Goal: Task Accomplishment & Management: Complete application form

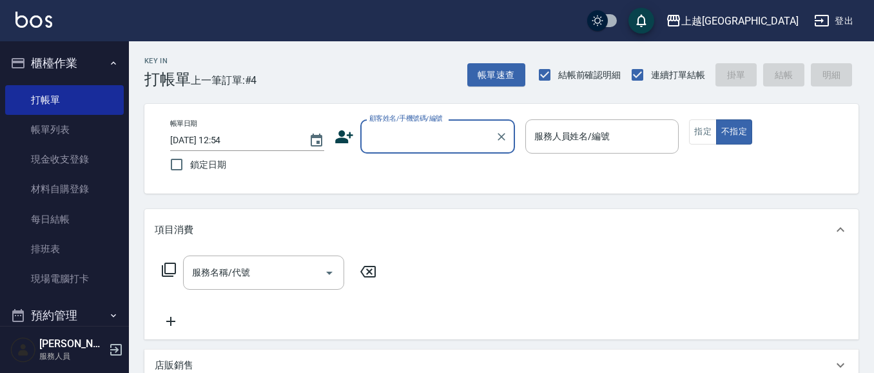
drag, startPoint x: 387, startPoint y: 141, endPoint x: 358, endPoint y: 132, distance: 31.0
click at [384, 139] on input "顧客姓名/手機號碼/編號" at bounding box center [428, 136] width 124 height 23
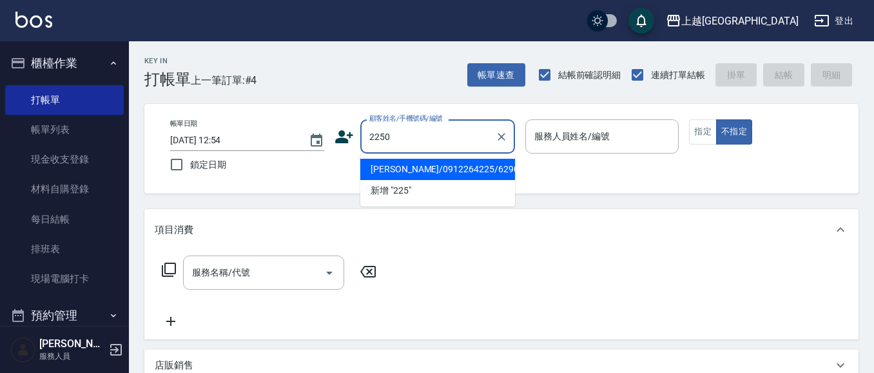
type input "2250"
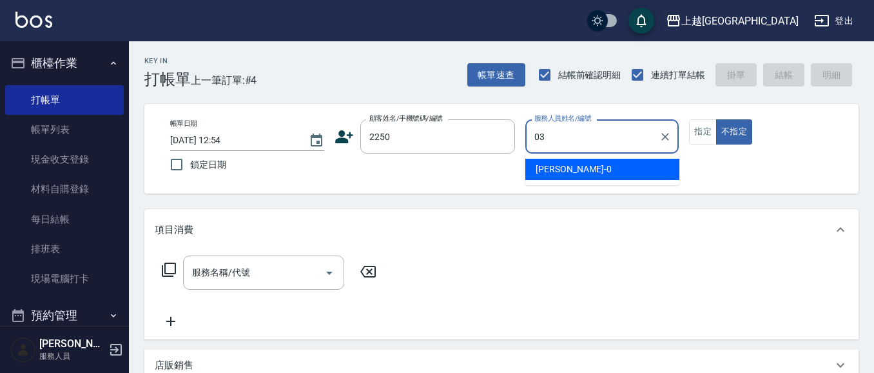
type input "[PERSON_NAME]媗-03"
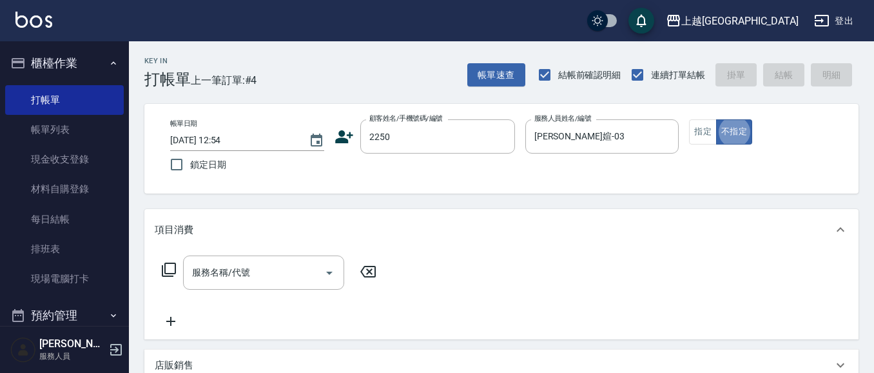
type button "false"
type input "[PERSON_NAME]媗/0911843052/2250"
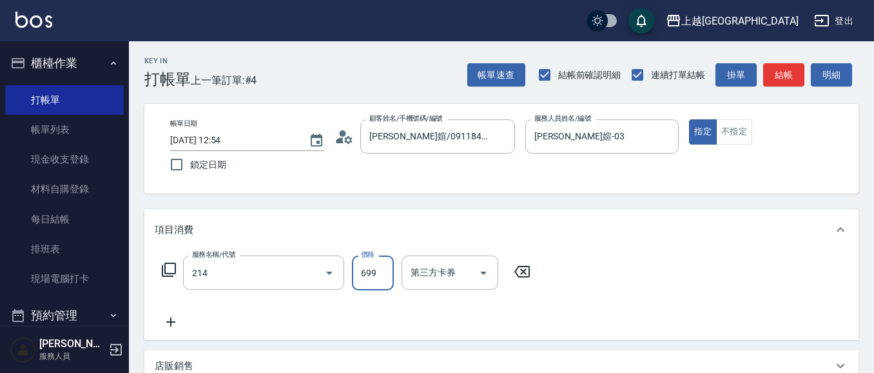
type input "滾珠洗髪699(214)"
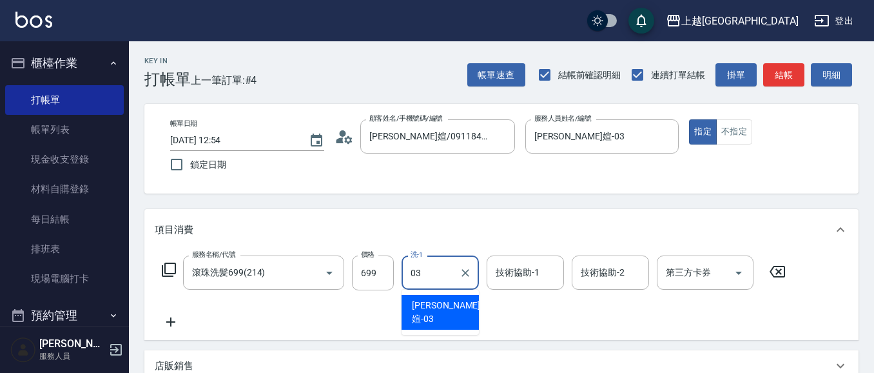
type input "[PERSON_NAME]媗-03"
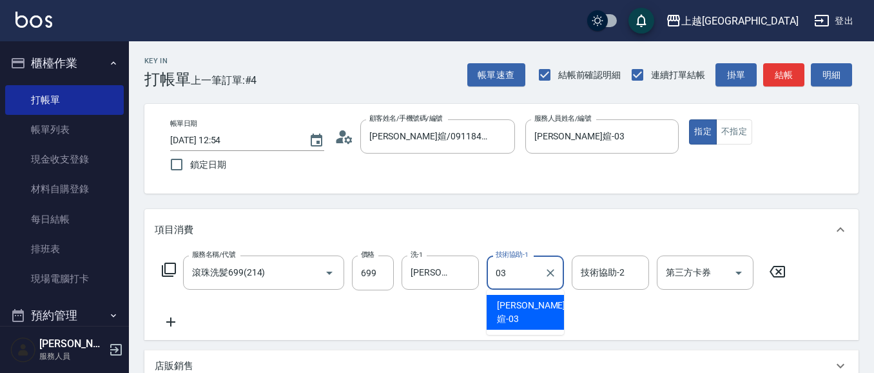
type input "[PERSON_NAME]媗-03"
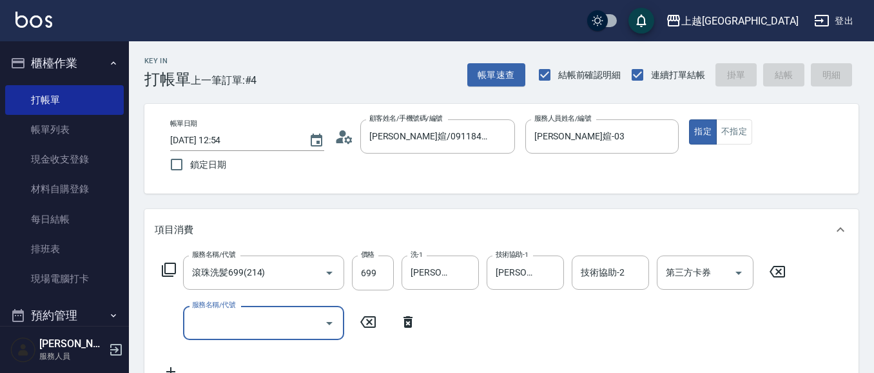
type input "[DATE] 14:45"
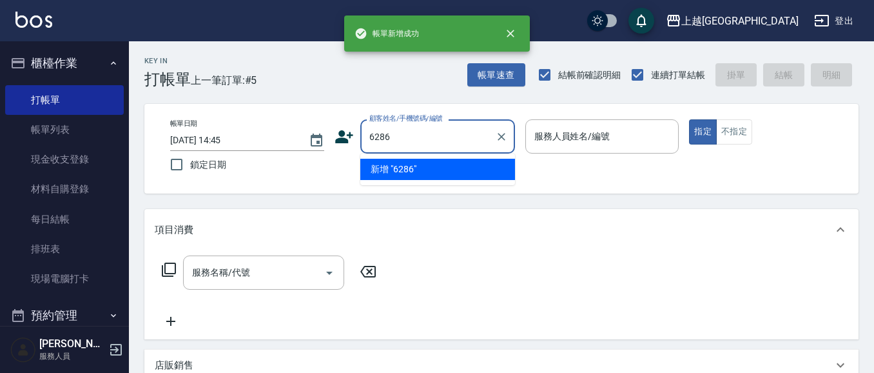
type input "6286"
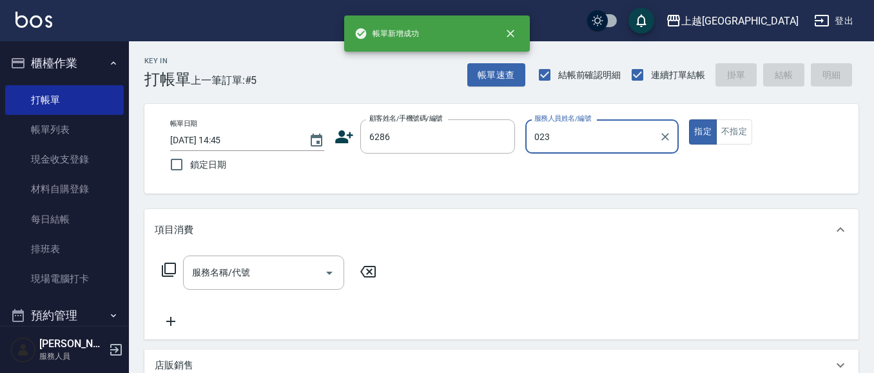
type input "023"
click at [689, 119] on button "指定" at bounding box center [703, 131] width 28 height 25
type button "true"
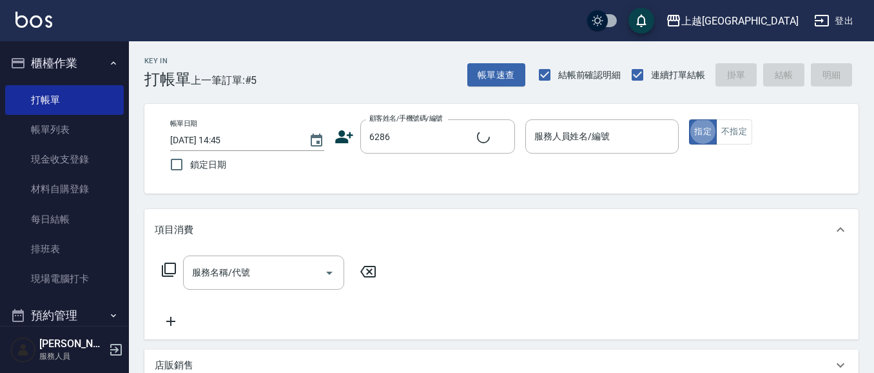
type input "[PERSON_NAME]/0987858597/6286"
click at [607, 141] on div "服務人員姓名/編號 服務人員姓名/編號" at bounding box center [602, 136] width 154 height 34
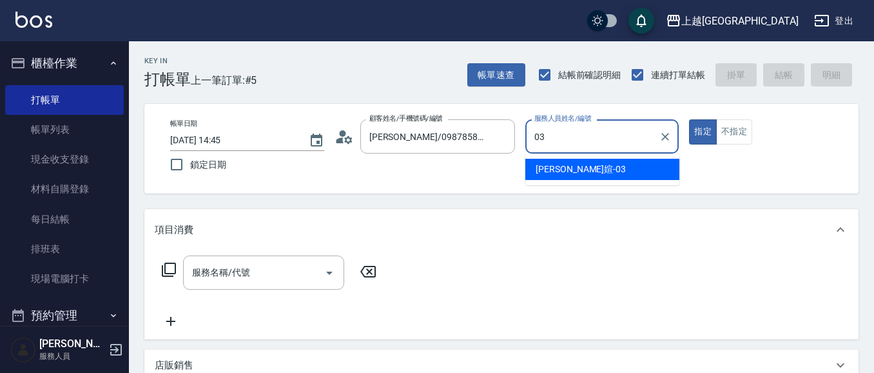
type input "[PERSON_NAME]媗-03"
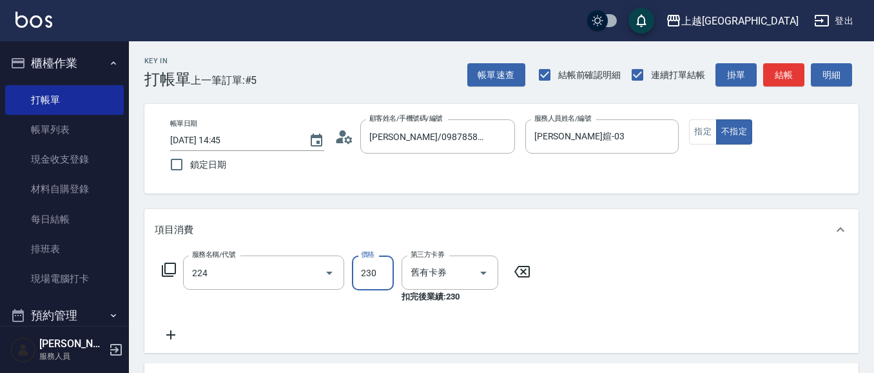
type input "洗髮(卡)230(224)"
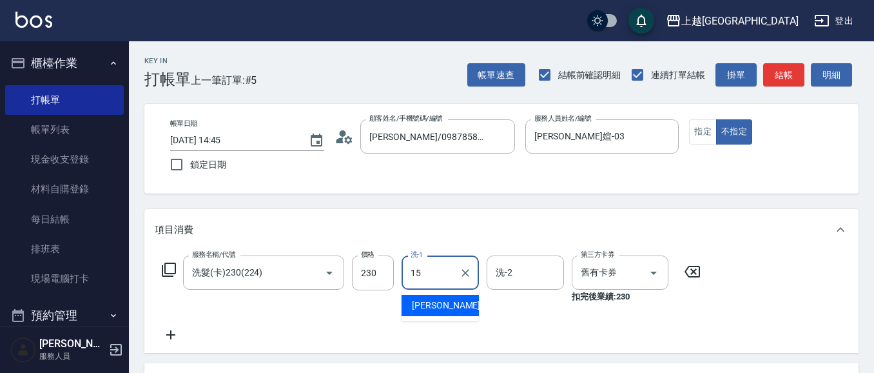
type input "[PERSON_NAME]-15"
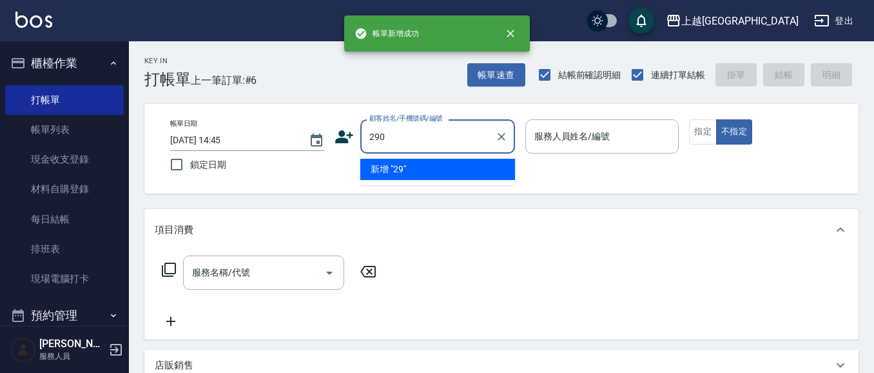
type input "290"
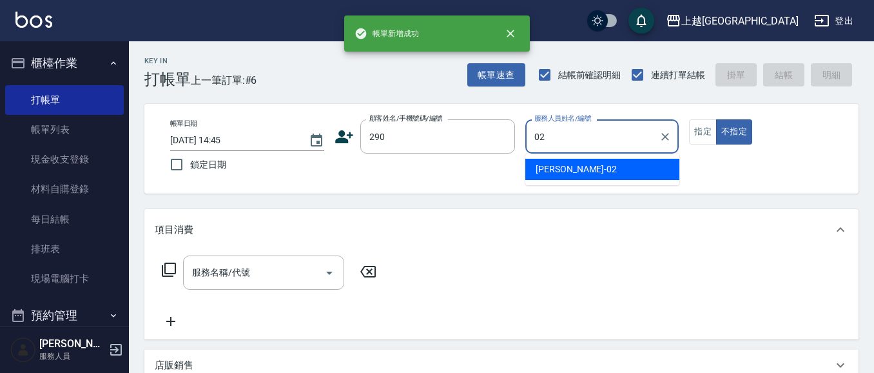
type input "[PERSON_NAME]-02"
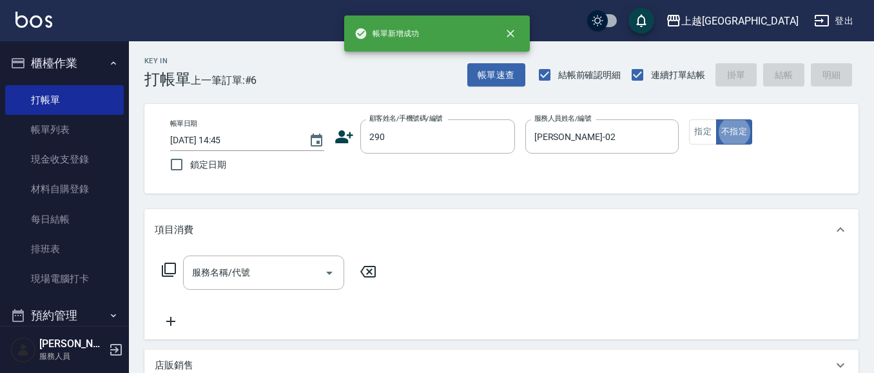
type input "2"
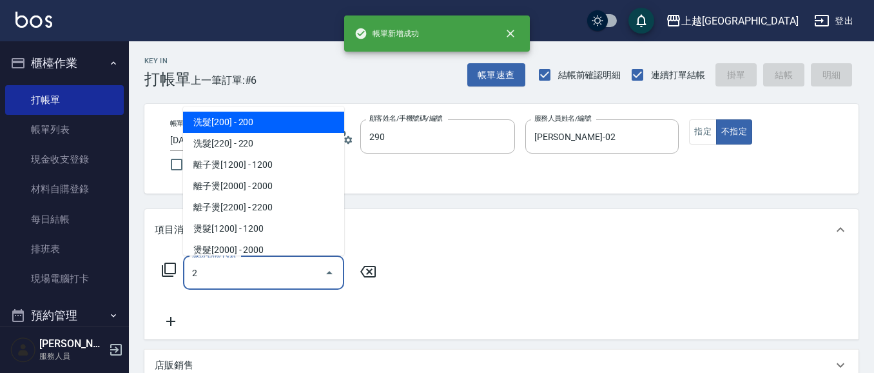
type input "[PERSON_NAME]/0989688802/290"
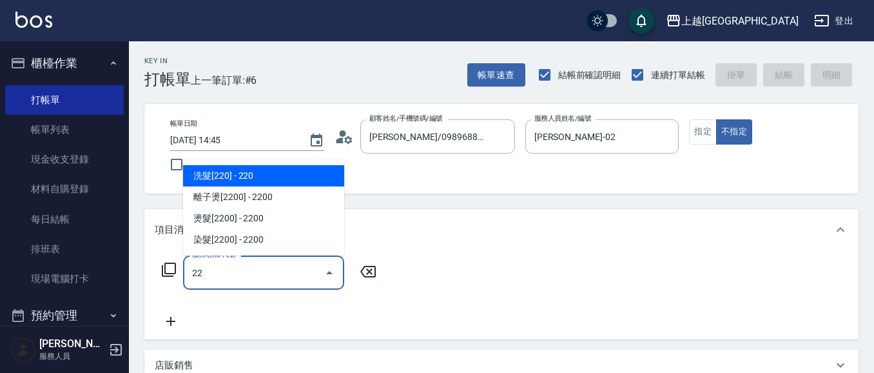
type input "2"
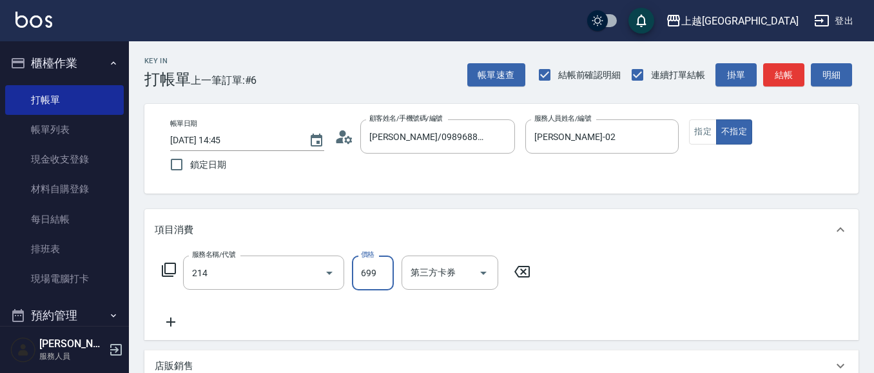
type input "滾珠洗髪699(214)"
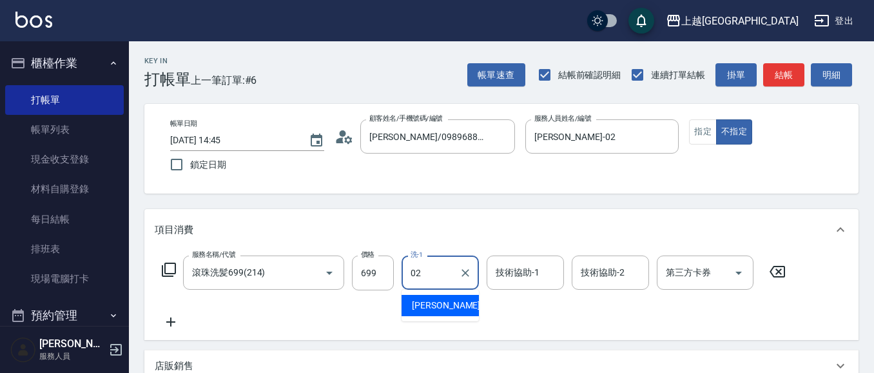
type input "[PERSON_NAME]-02"
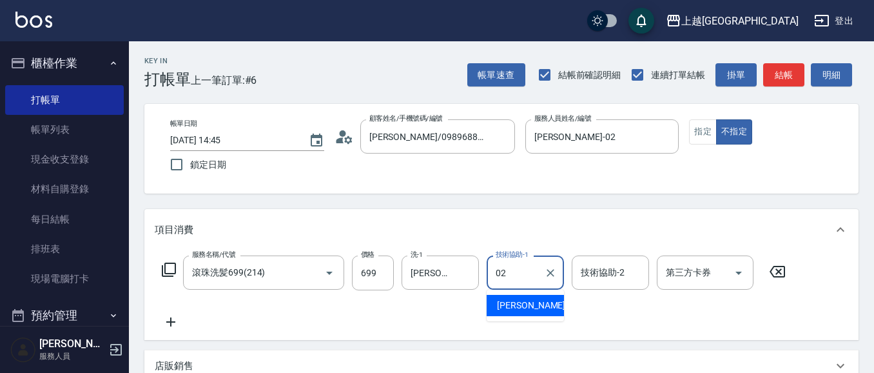
type input "[PERSON_NAME]-02"
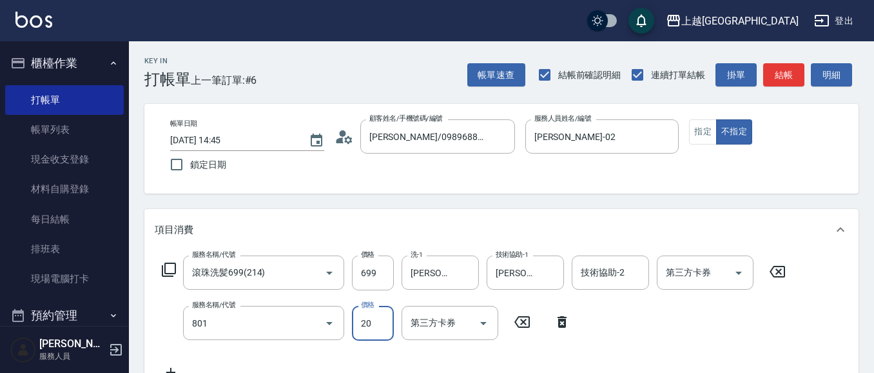
type input "潤絲(801)"
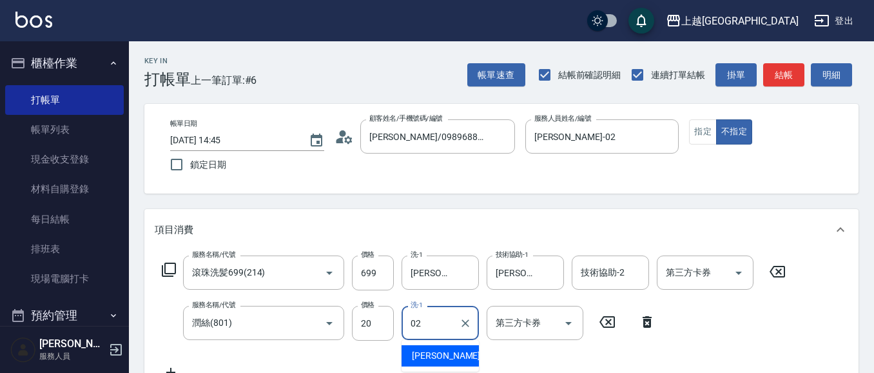
type input "[PERSON_NAME]-02"
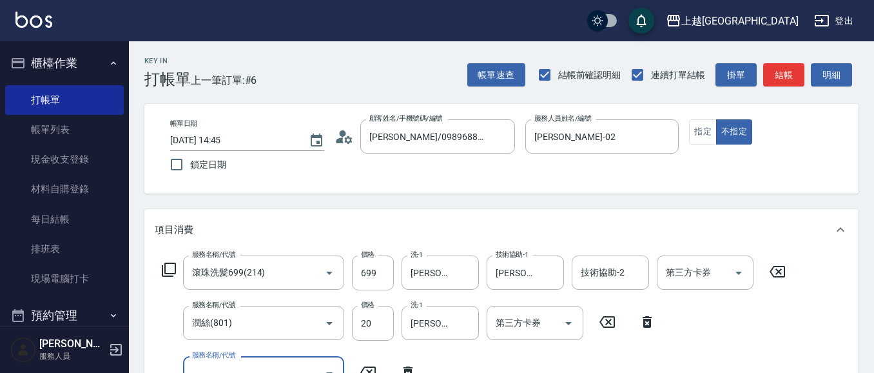
scroll to position [12, 0]
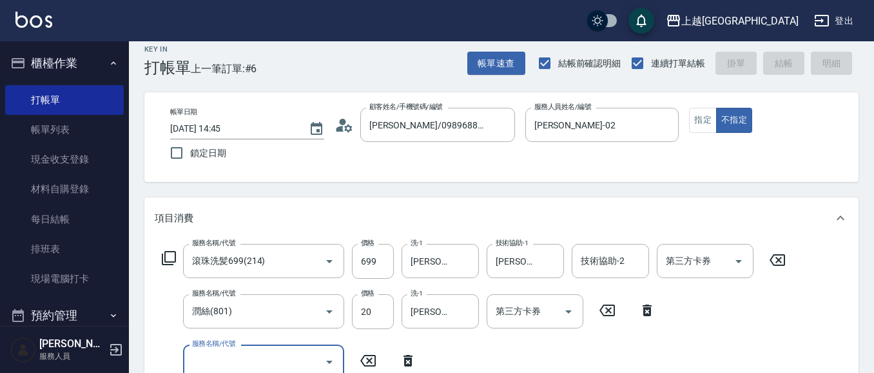
type input "[DATE] 14:46"
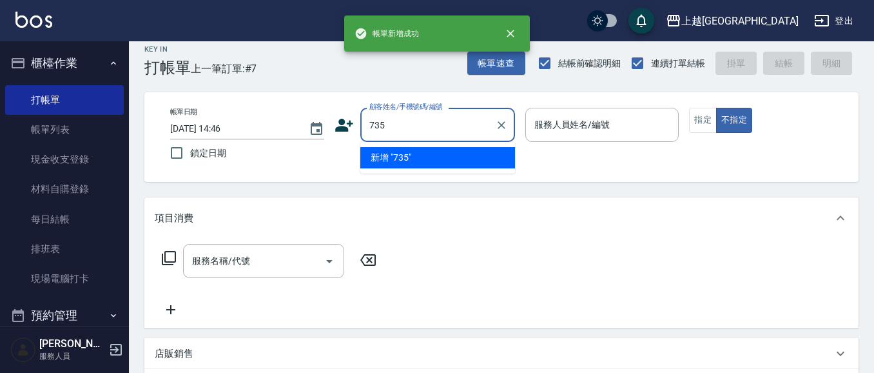
type input "735"
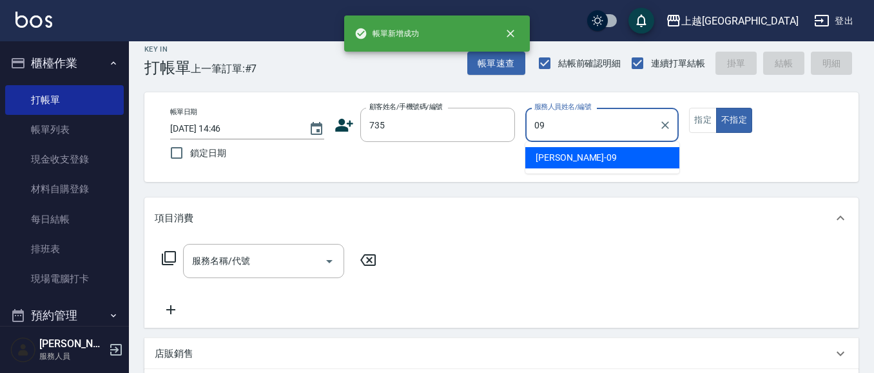
type input "[PERSON_NAME]-09"
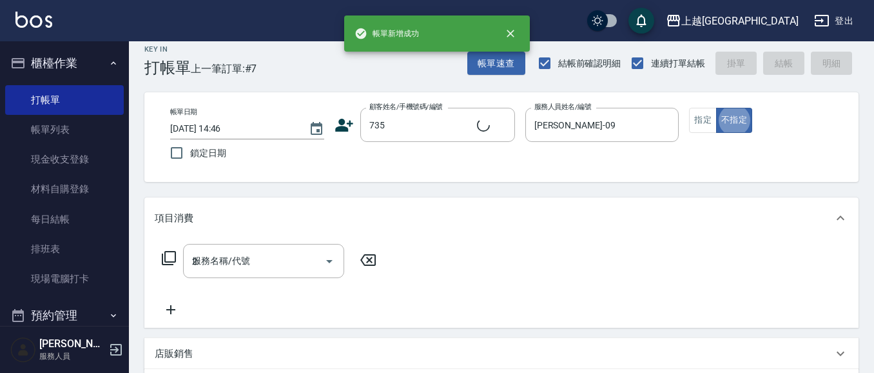
type input "20"
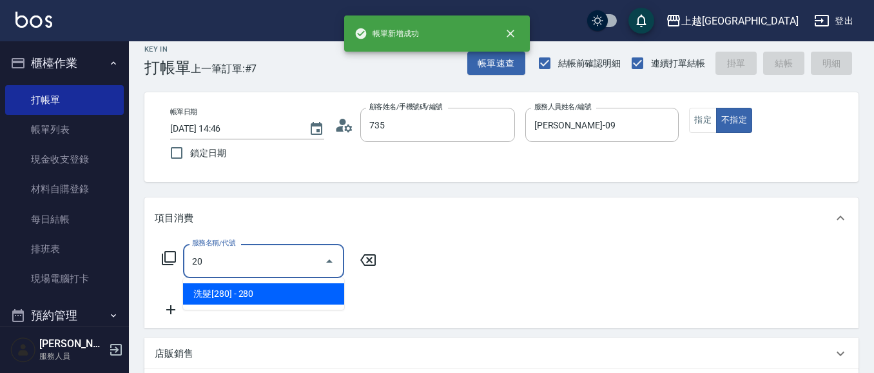
type input "[PERSON_NAME]/ 0958338986/735"
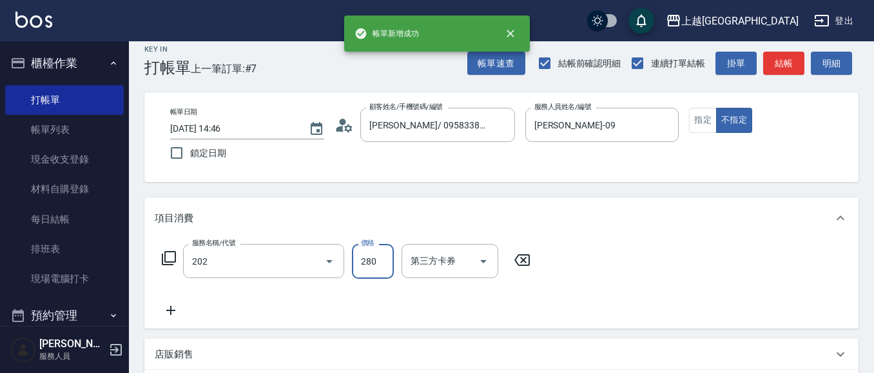
type input "洗髮[280](202)"
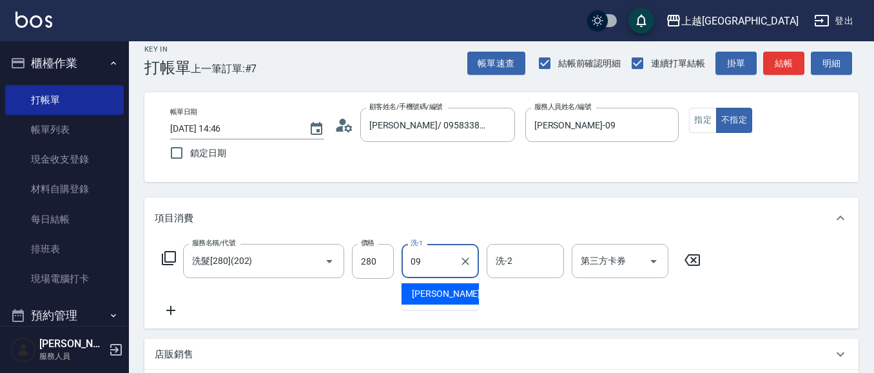
type input "[PERSON_NAME]-09"
